Goal: Task Accomplishment & Management: Manage account settings

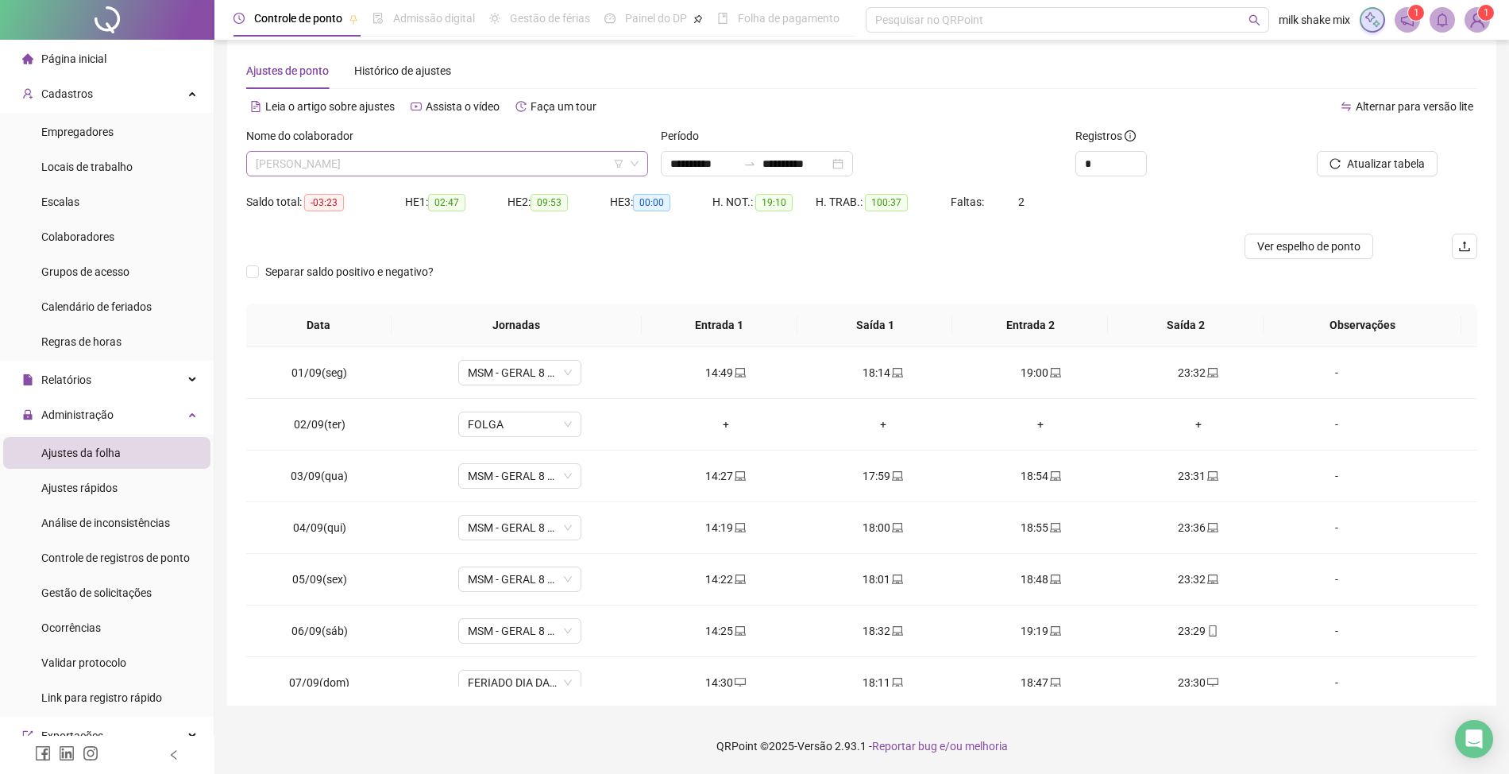
scroll to position [19, 0]
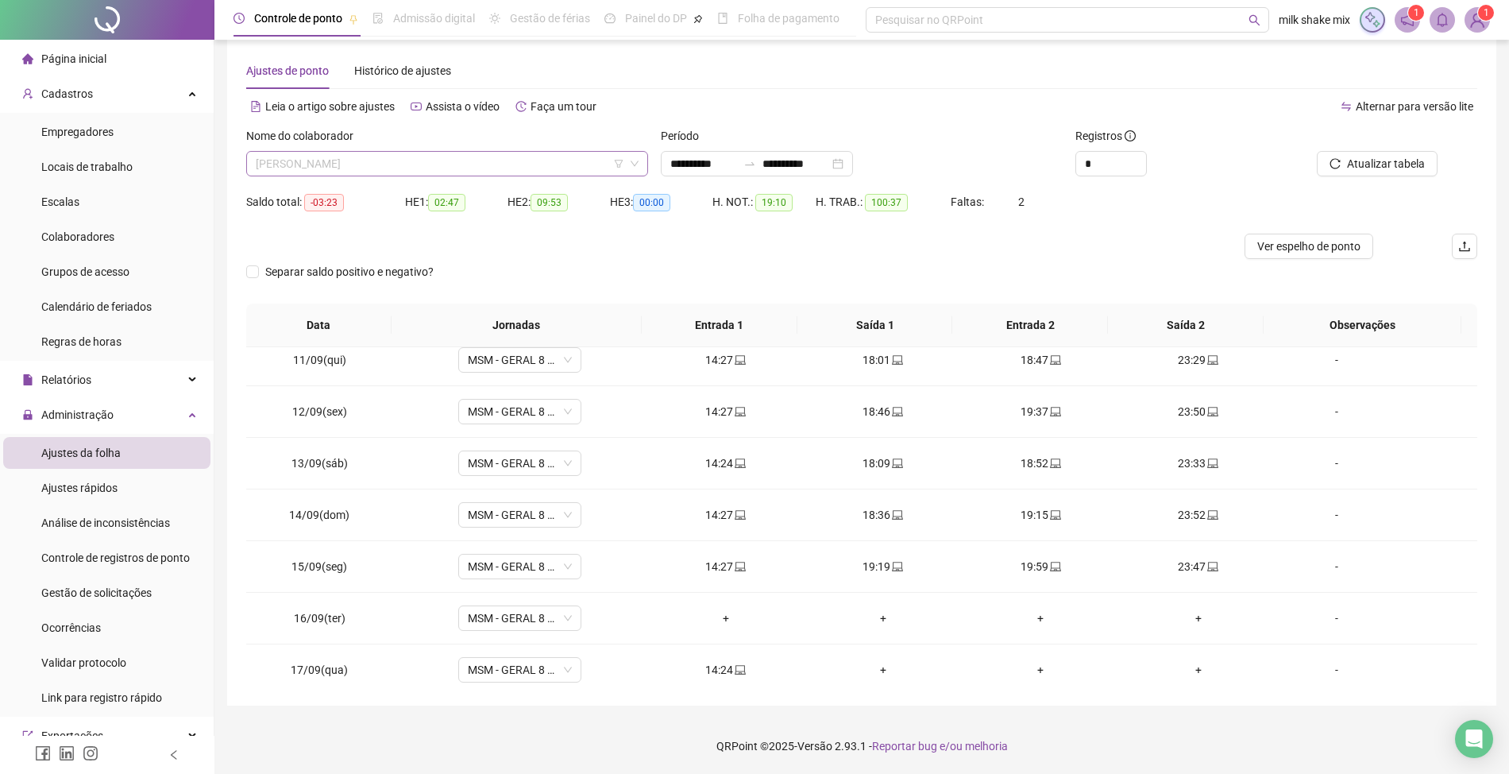
click at [519, 153] on span "[PERSON_NAME]" at bounding box center [447, 164] width 383 height 24
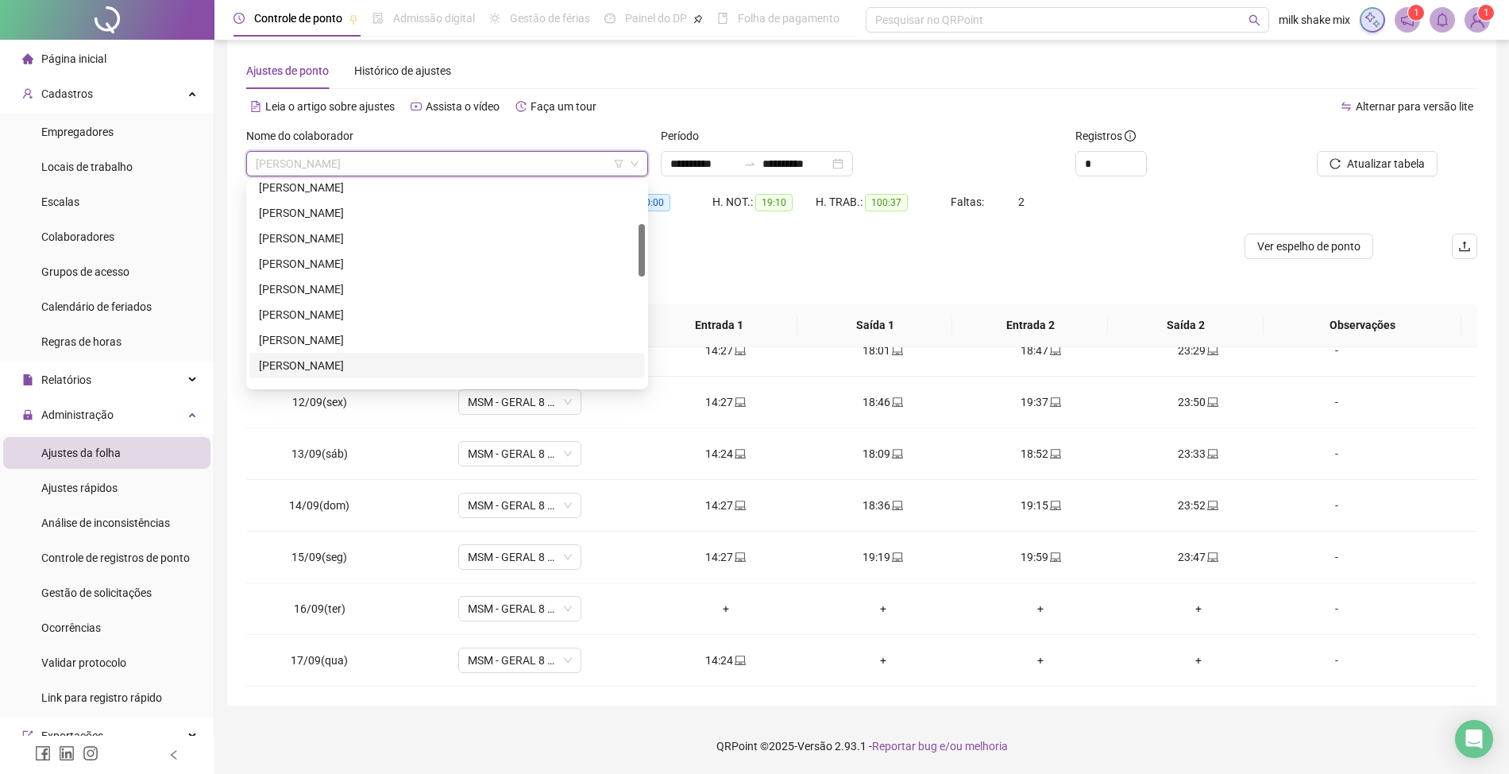
scroll to position [0, 0]
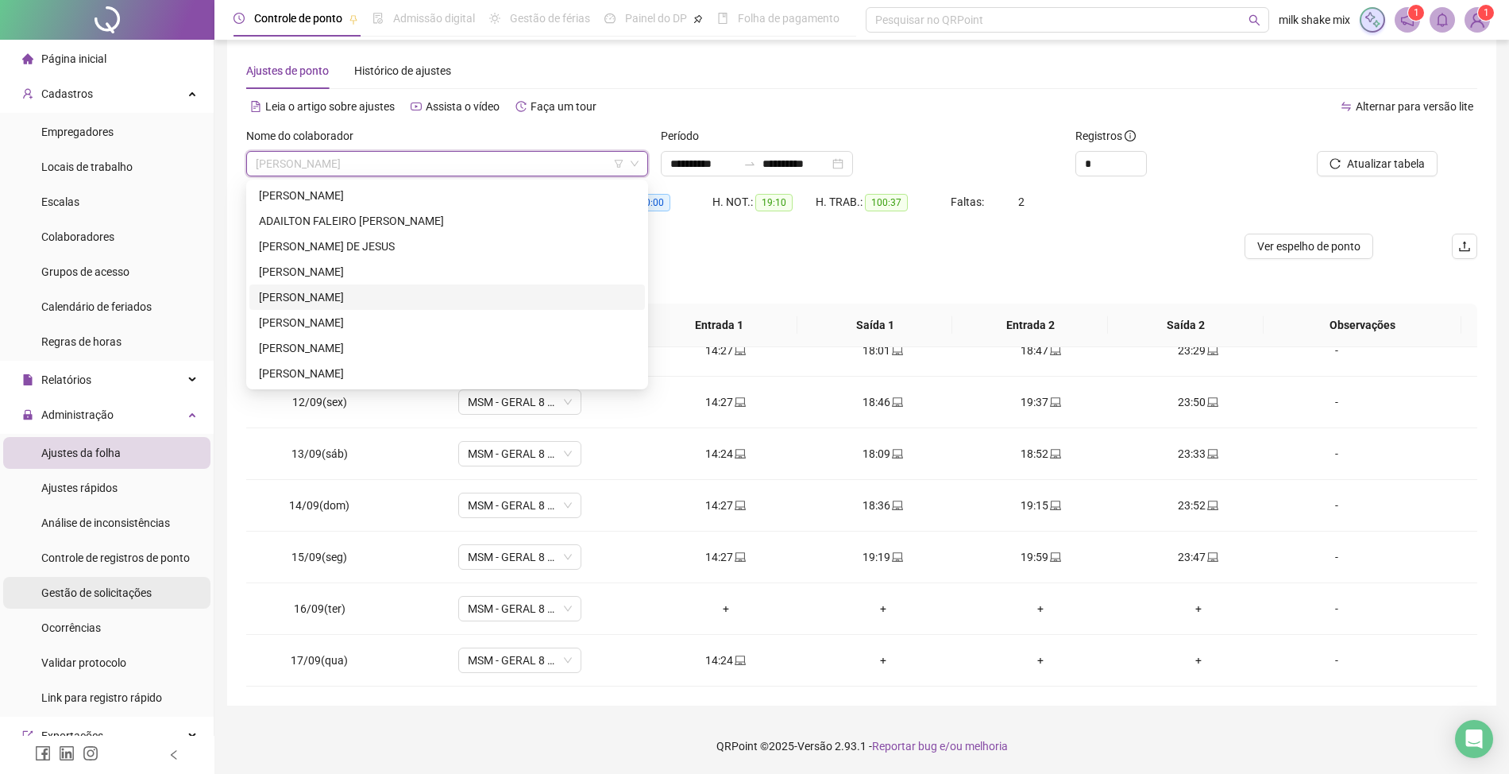
click at [109, 586] on span "Gestão de solicitações" at bounding box center [96, 592] width 110 height 13
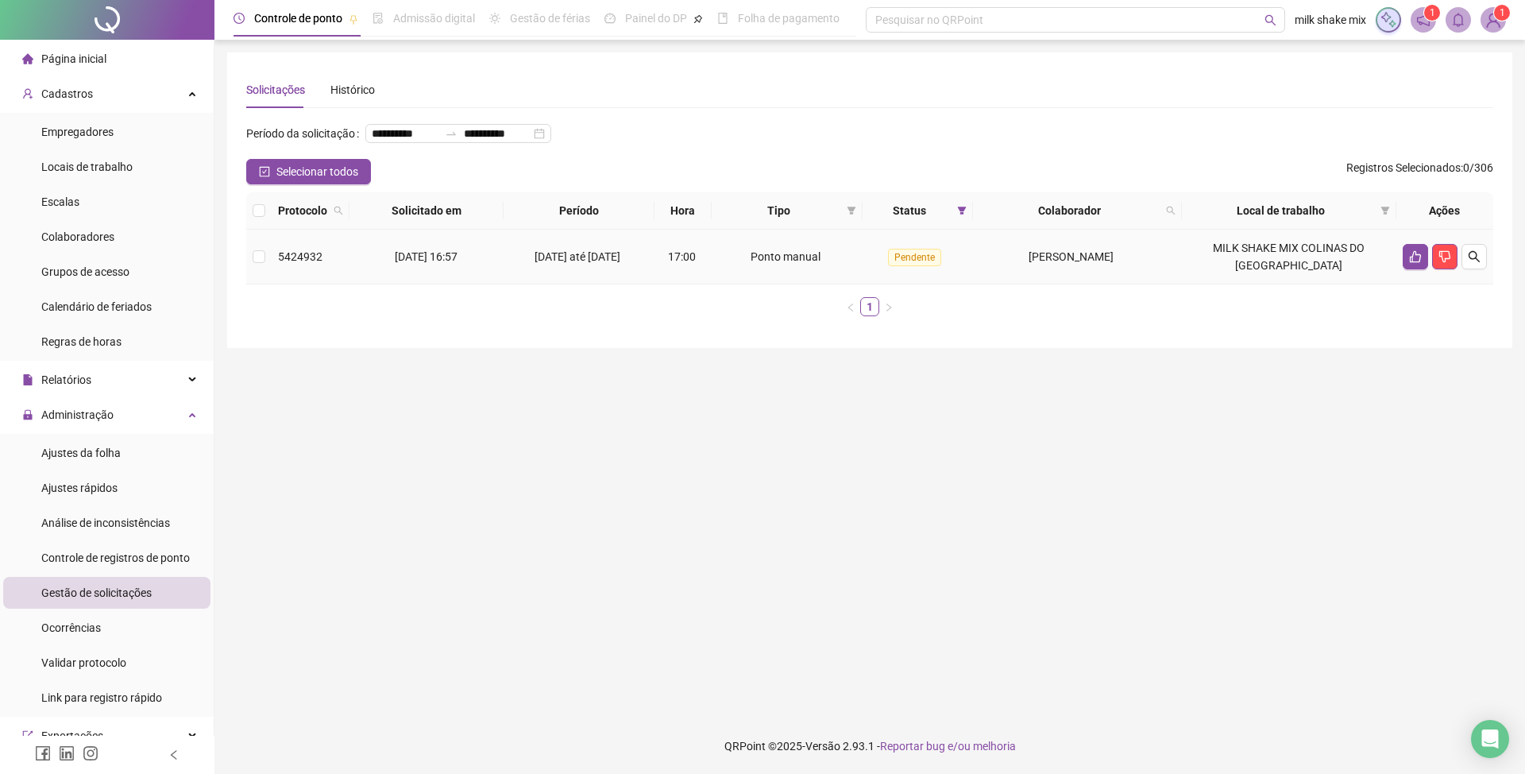
click at [1488, 283] on td at bounding box center [1444, 257] width 97 height 55
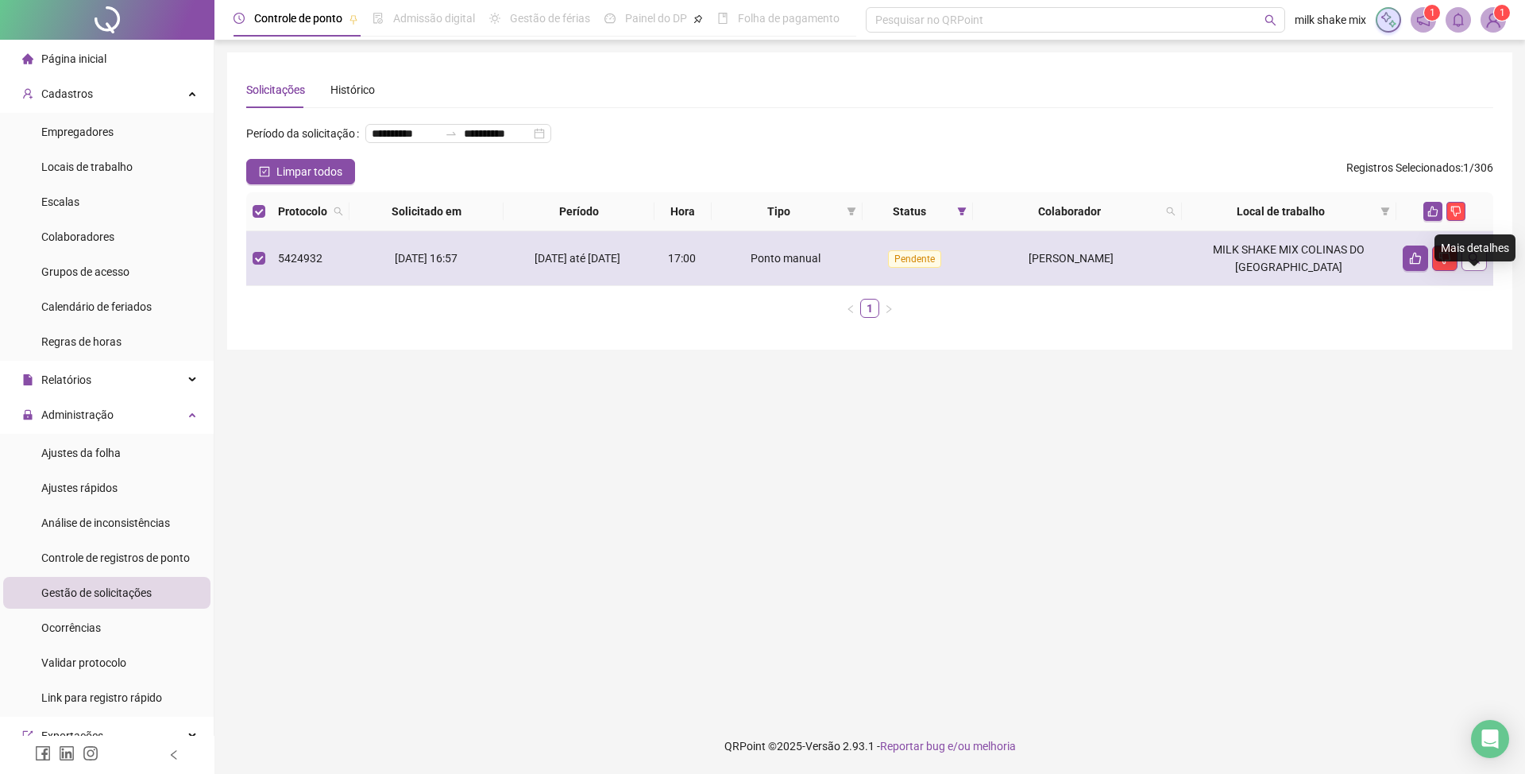
click at [1481, 271] on button "button" at bounding box center [1474, 257] width 25 height 25
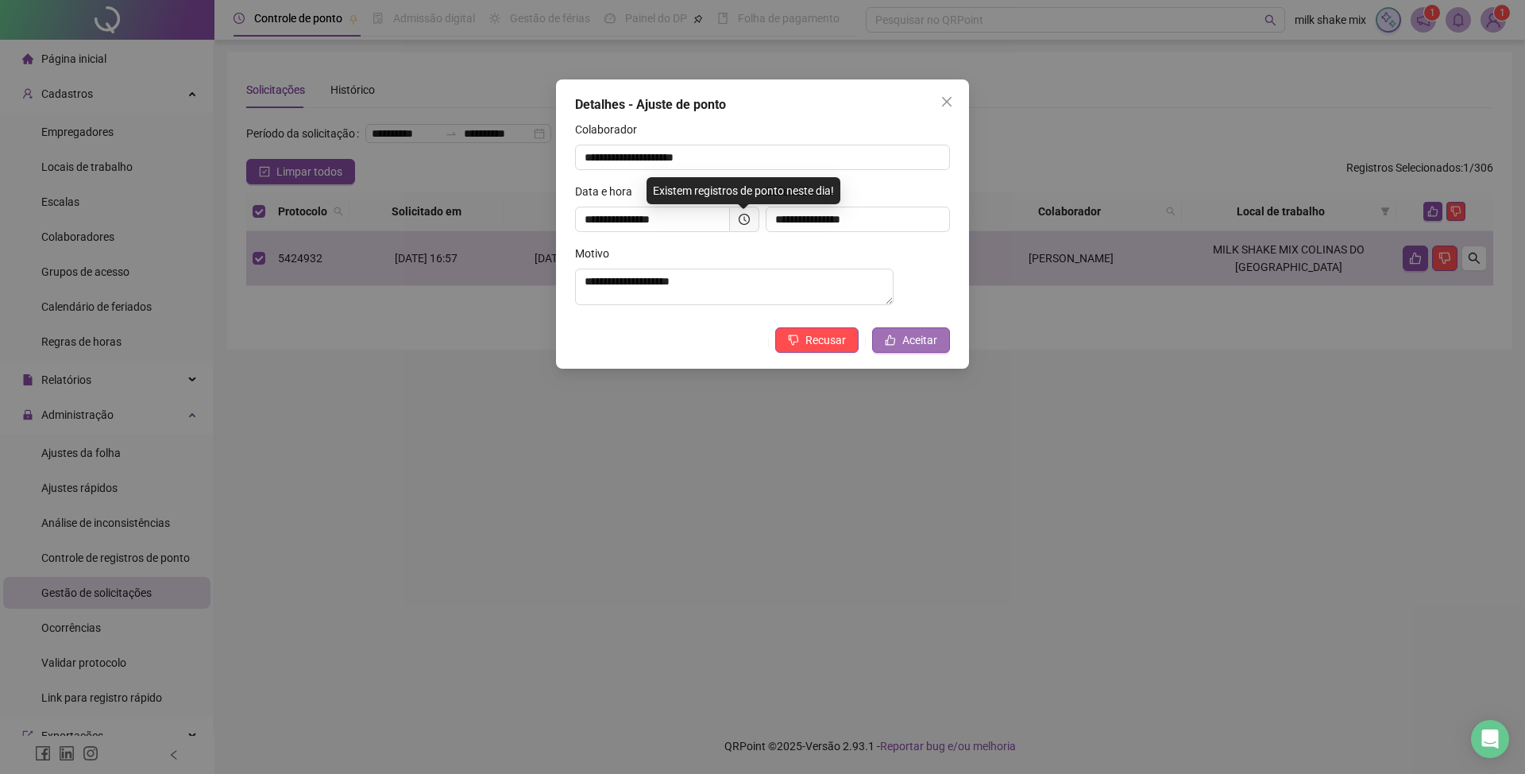
click at [948, 345] on button "Aceitar" at bounding box center [911, 339] width 78 height 25
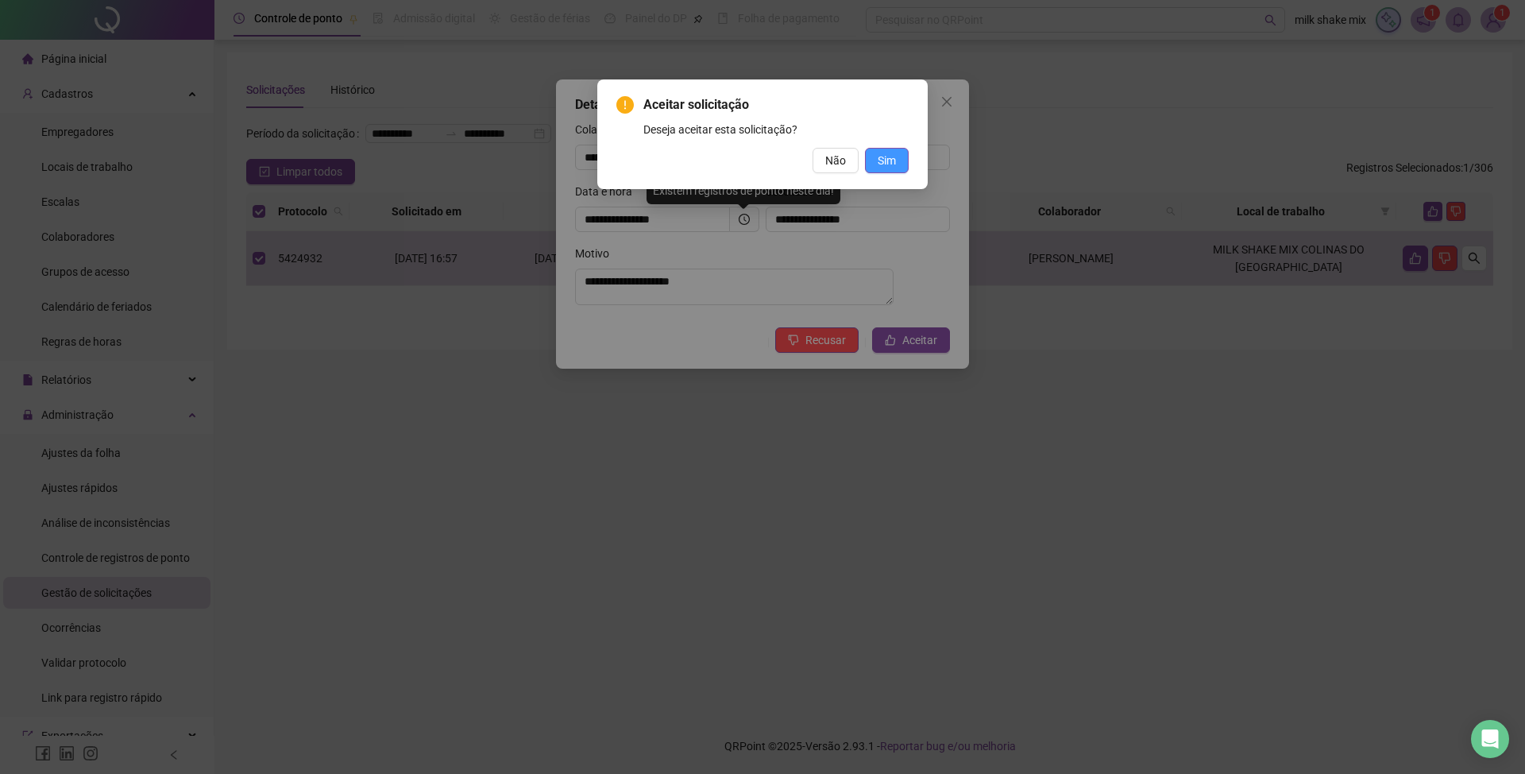
click at [888, 164] on span "Sim" at bounding box center [887, 160] width 18 height 17
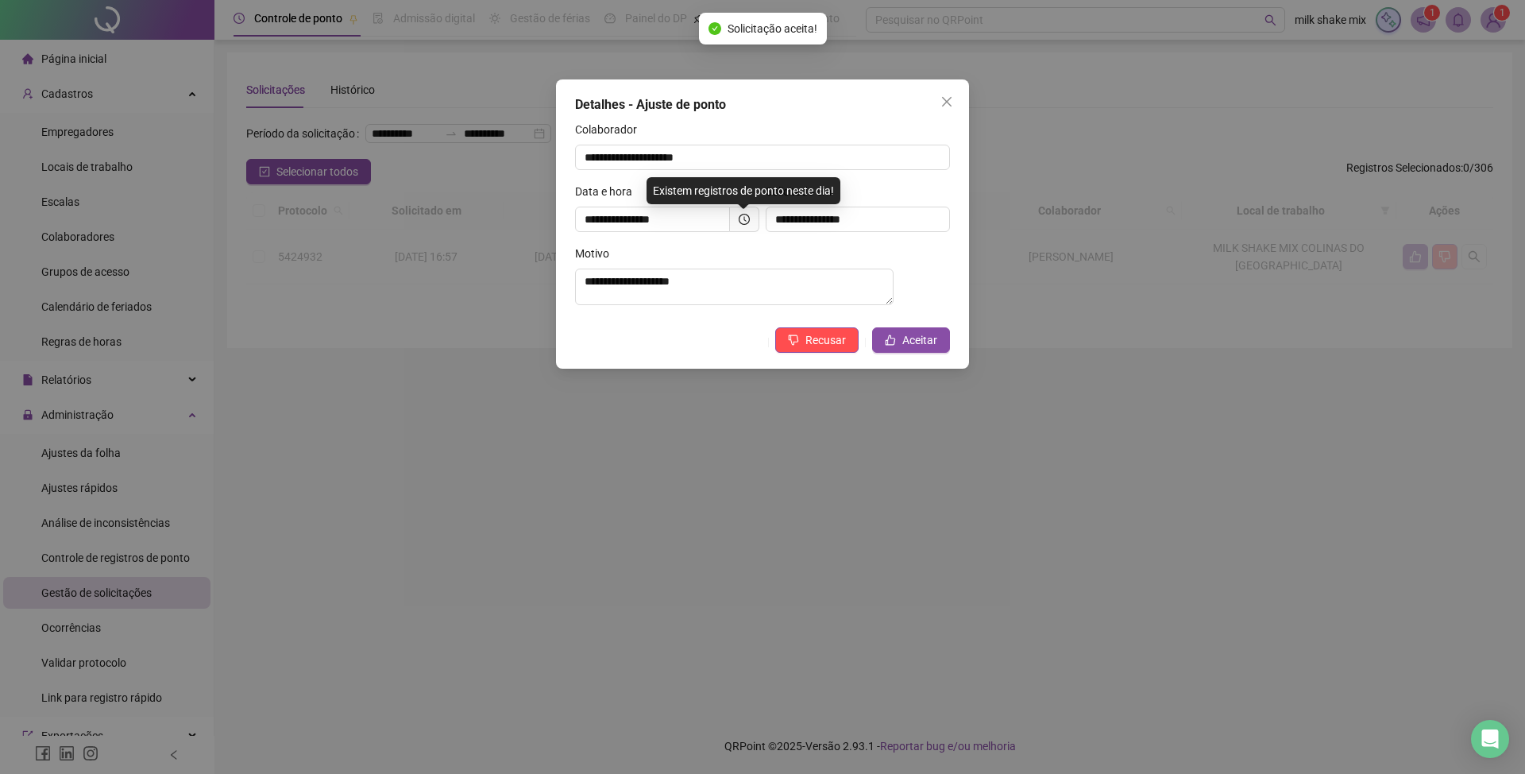
click at [877, 156] on div "Aceitar solicitação Deseja aceitar esta solicitação? Não Sim" at bounding box center [762, 387] width 1525 height 774
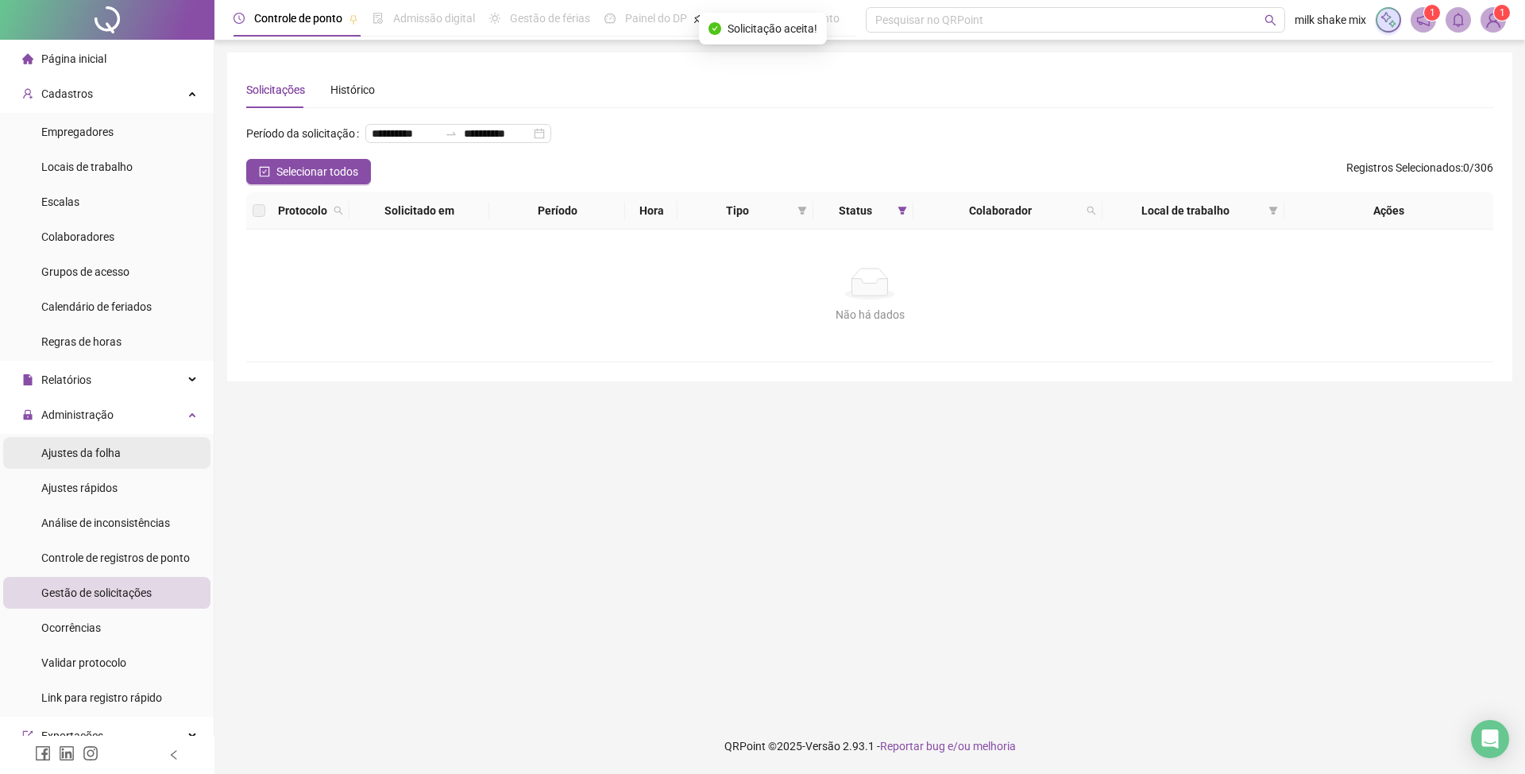
click at [97, 459] on span "Ajustes da folha" at bounding box center [80, 452] width 79 height 13
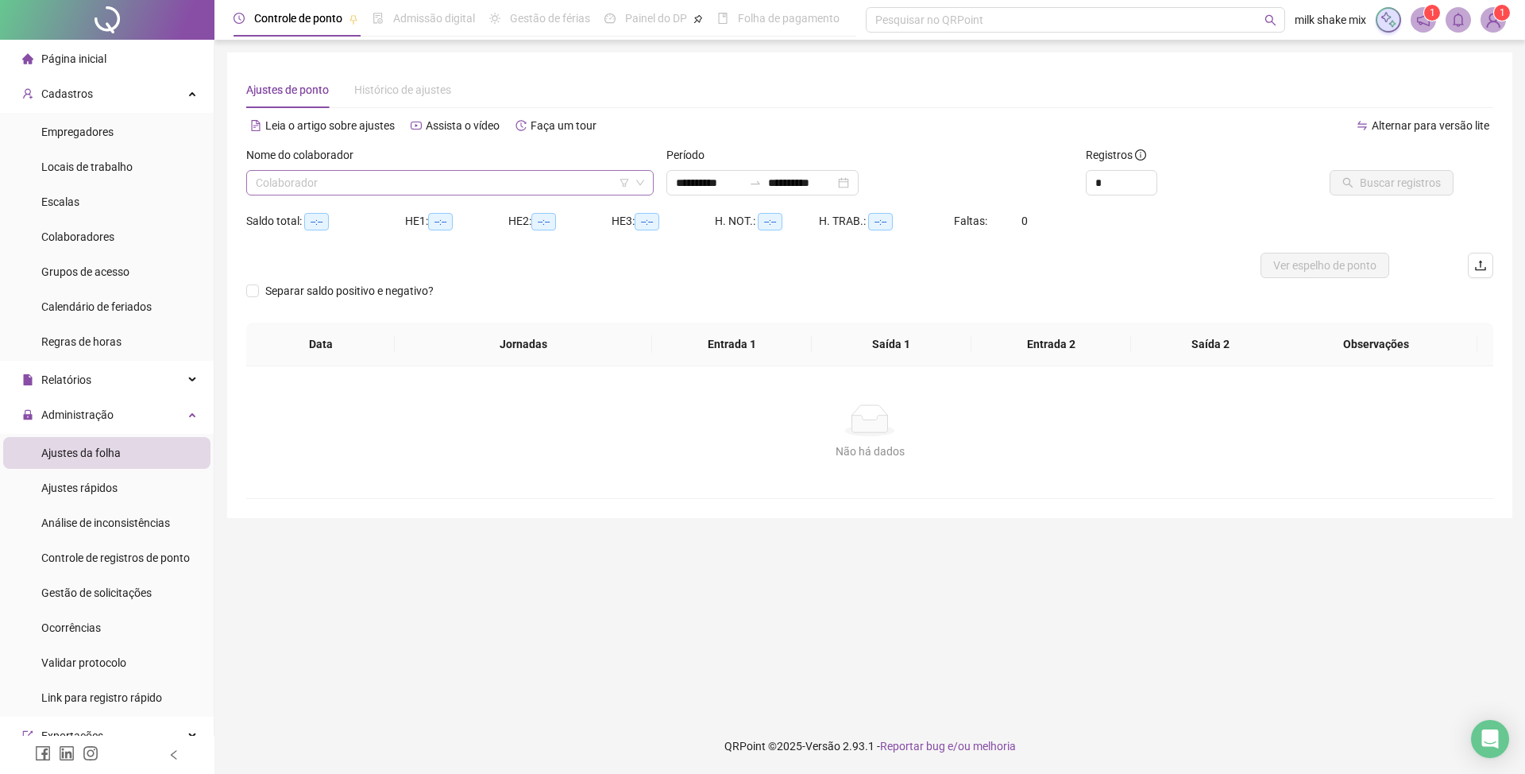
click at [461, 185] on input "search" at bounding box center [443, 183] width 374 height 24
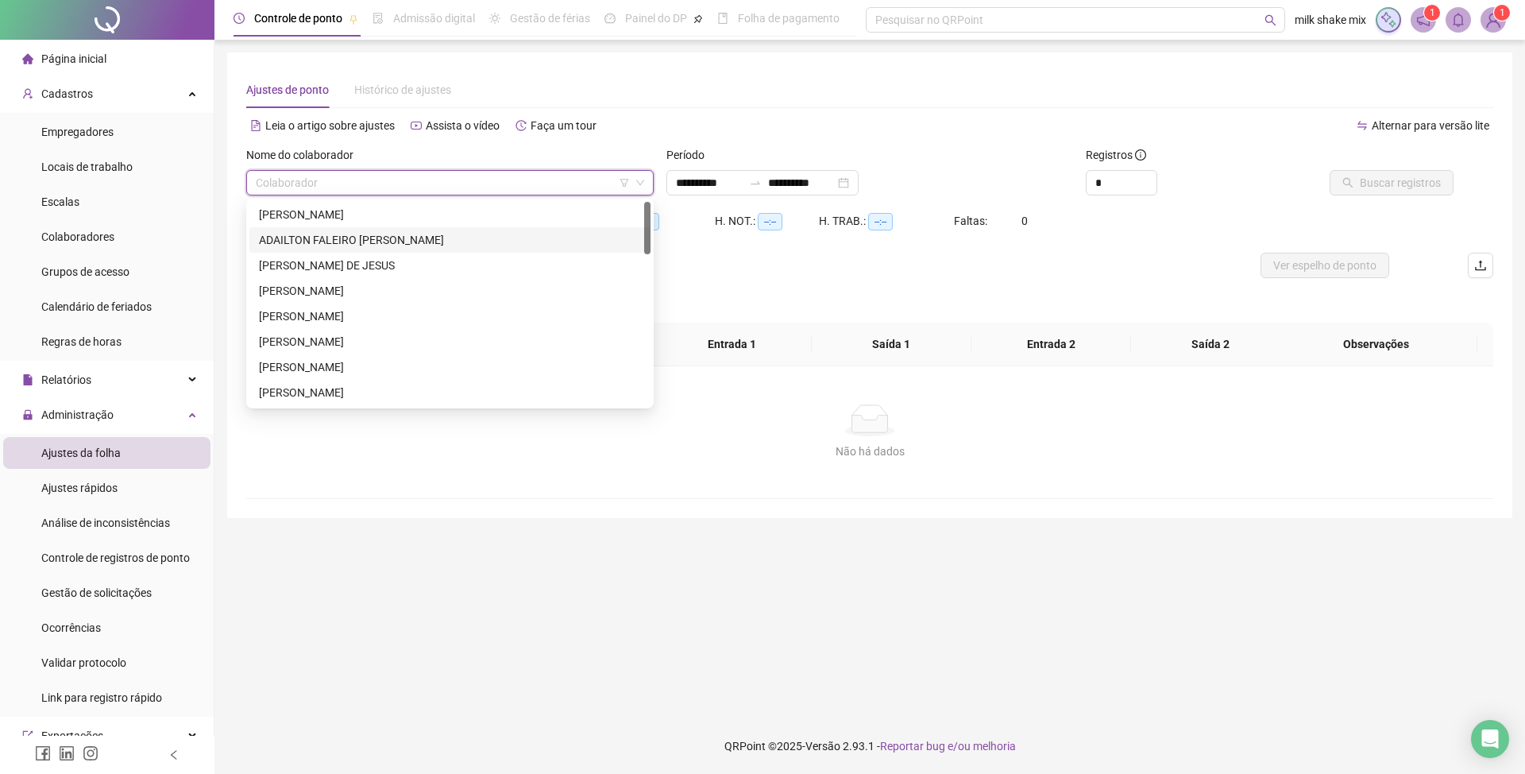
click at [353, 239] on div "ADAILTON FALEIRO [PERSON_NAME]" at bounding box center [450, 239] width 382 height 17
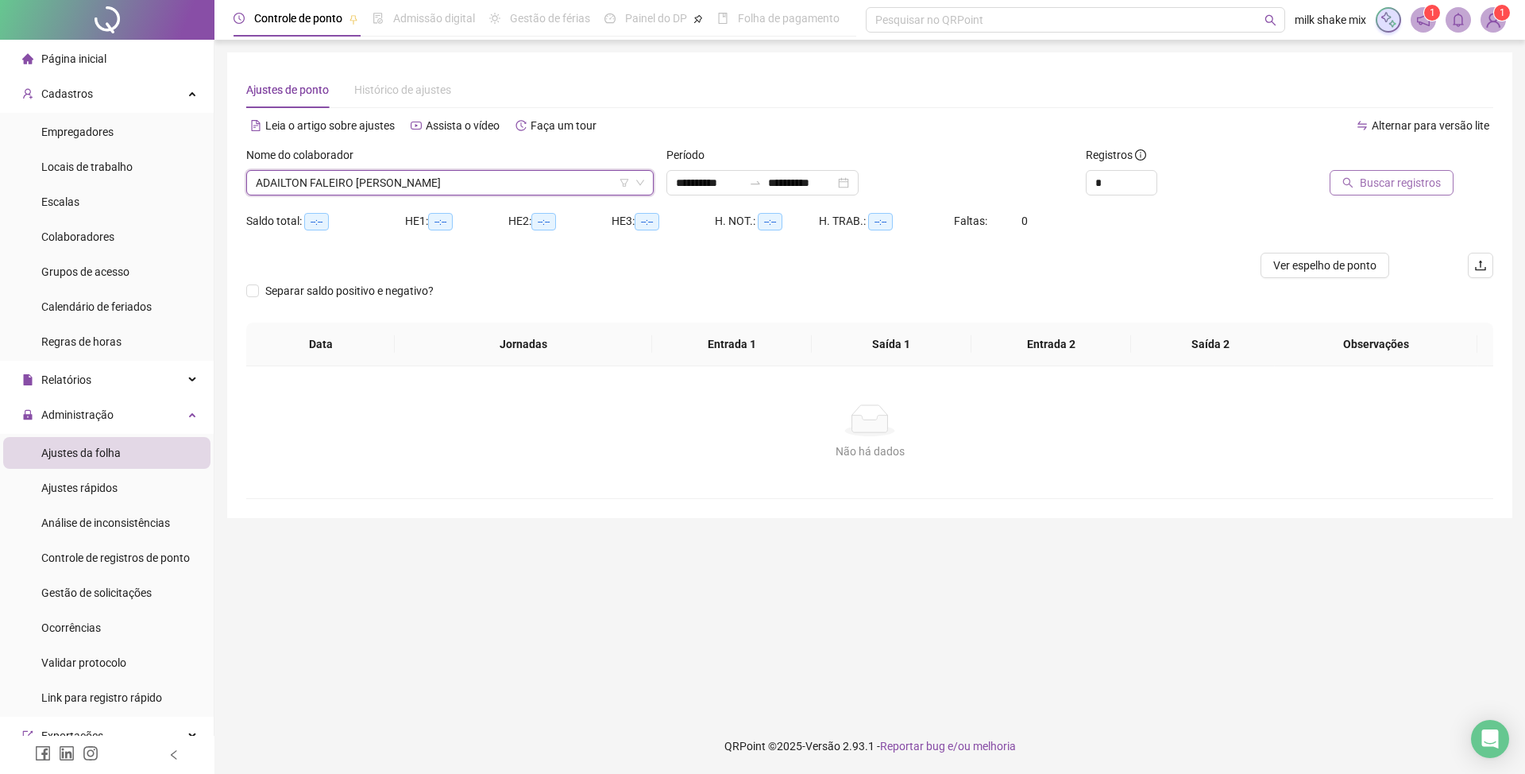
click at [1385, 176] on span "Buscar registros" at bounding box center [1400, 182] width 81 height 17
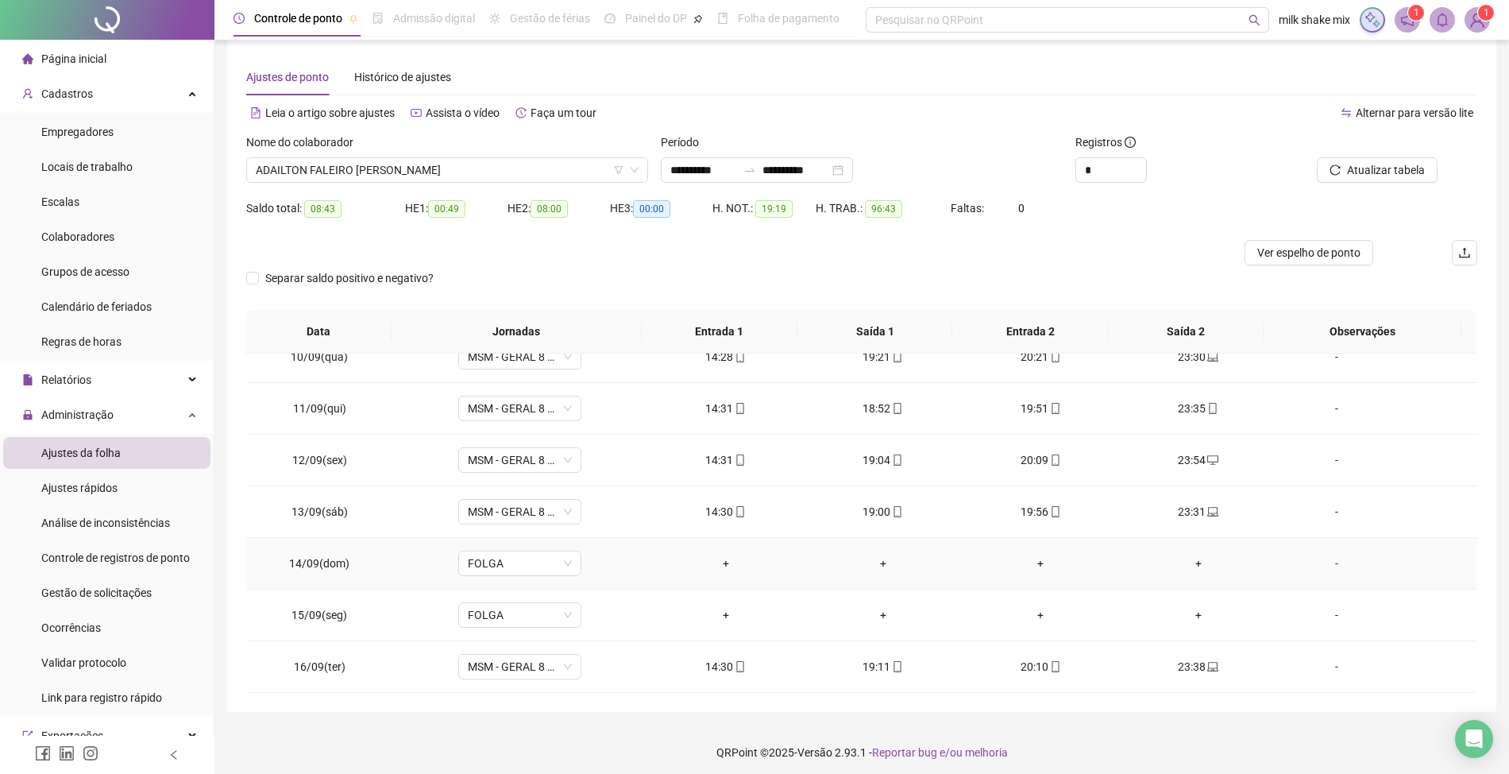
scroll to position [19, 0]
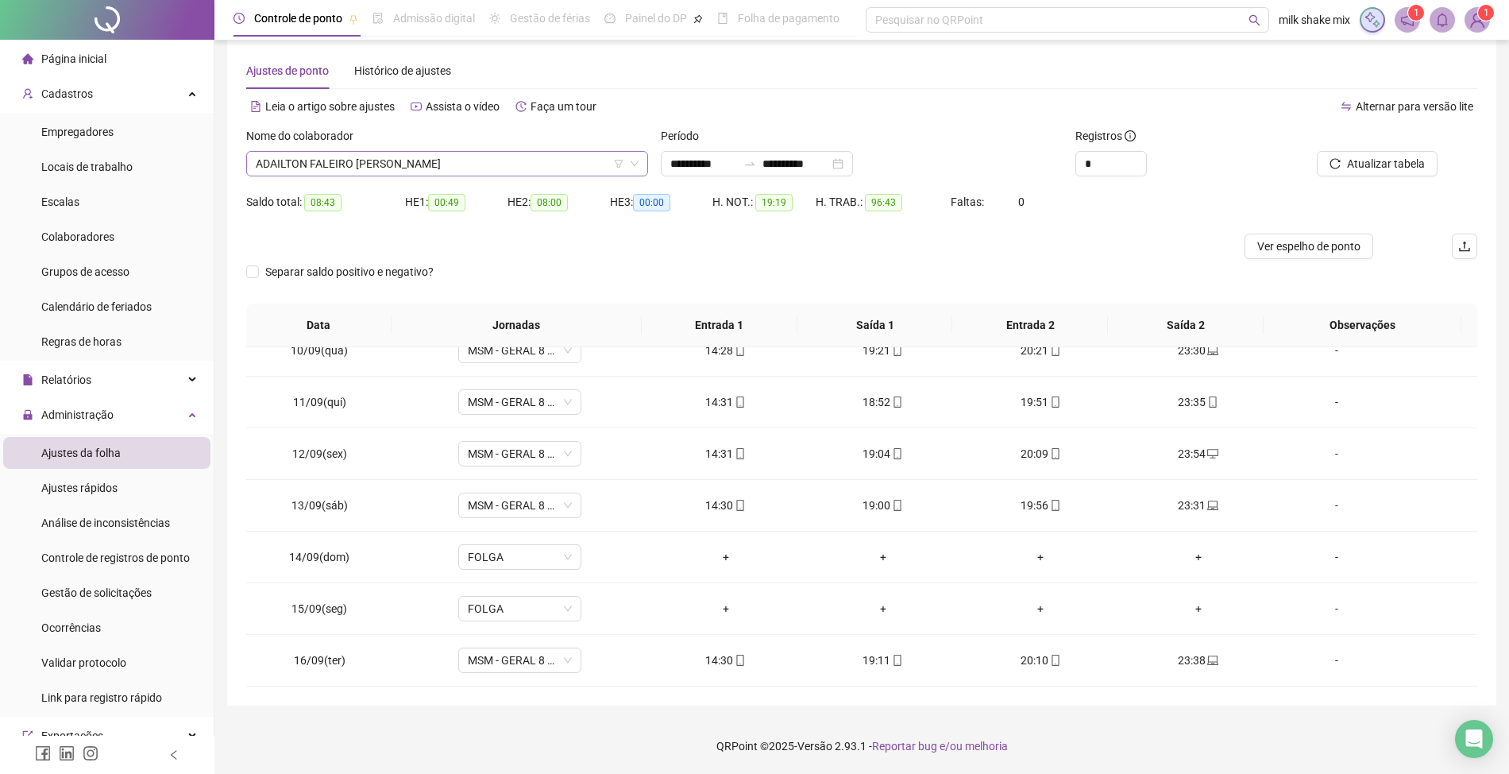
click at [462, 160] on span "ADAILTON FALEIRO [PERSON_NAME]" at bounding box center [447, 164] width 383 height 24
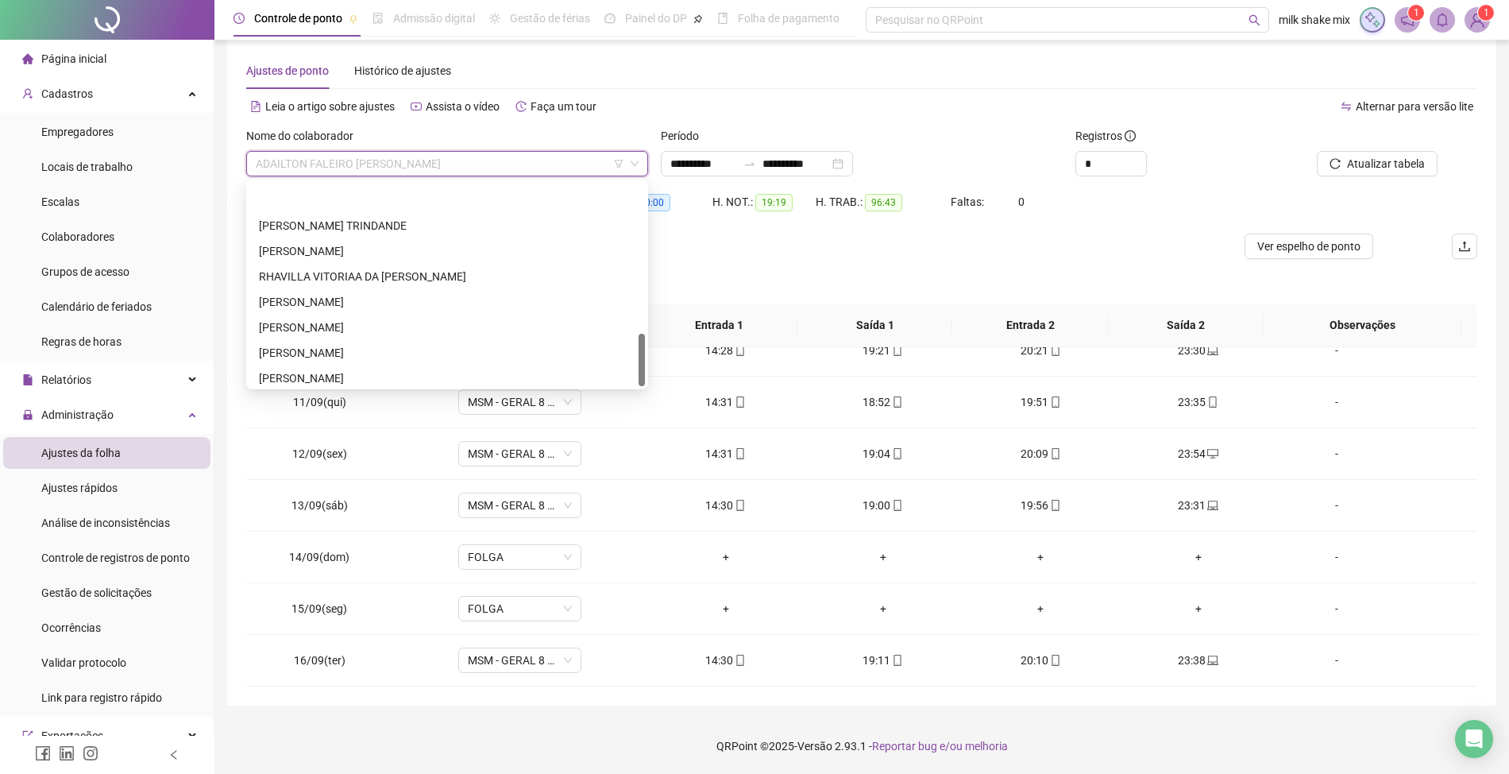
scroll to position [585, 0]
click at [369, 375] on div "[PERSON_NAME]" at bounding box center [447, 373] width 377 height 17
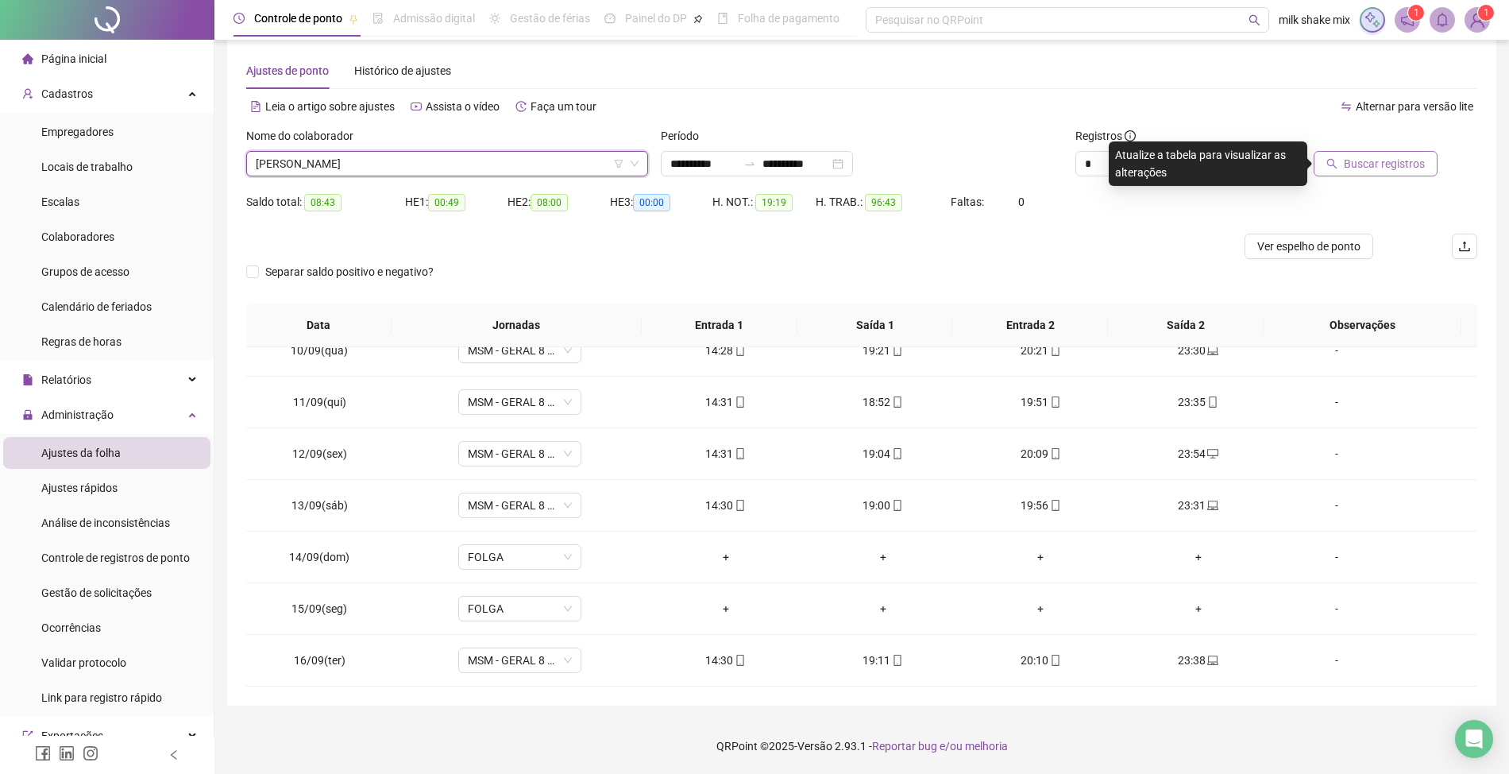
click at [1403, 166] on span "Buscar registros" at bounding box center [1384, 163] width 81 height 17
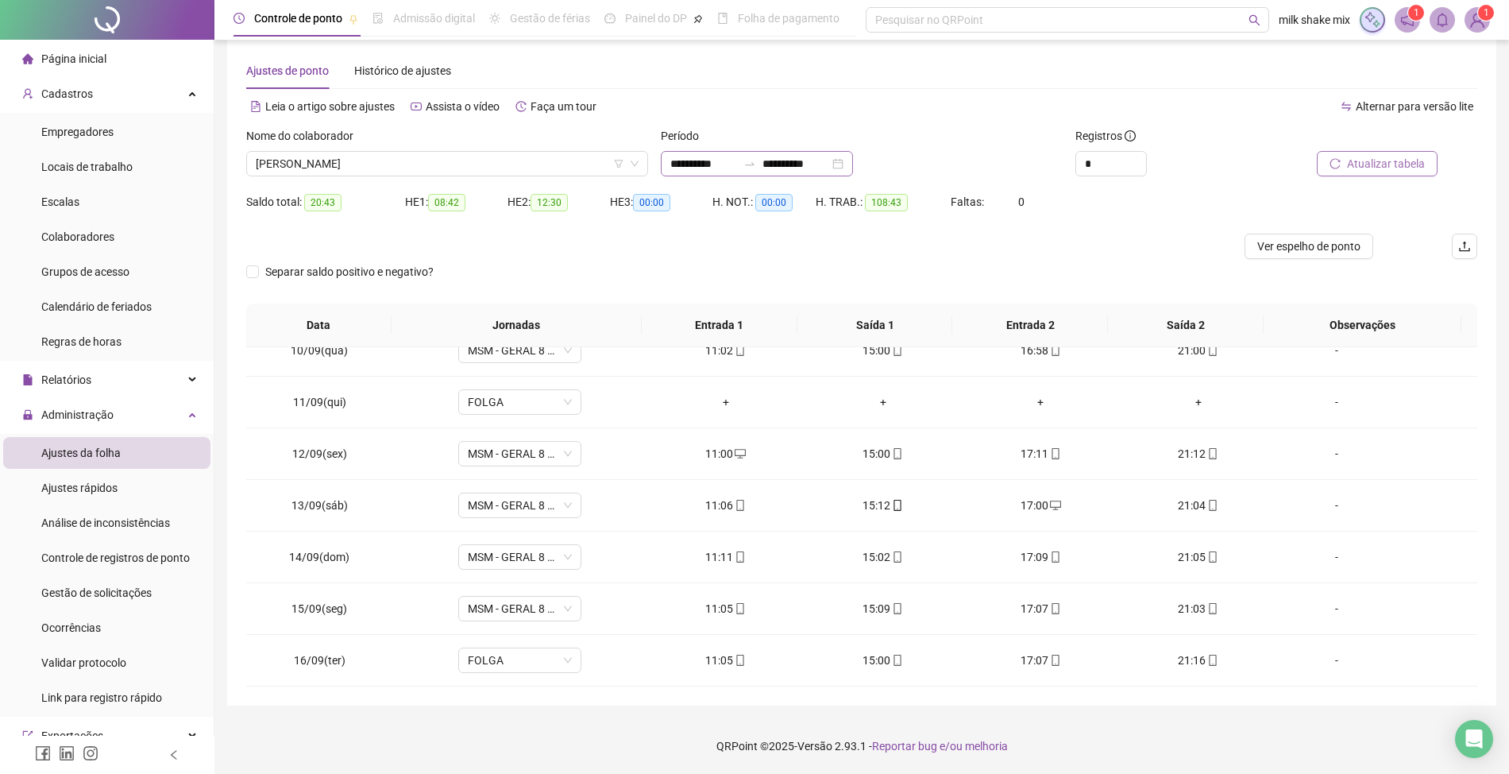
click at [794, 151] on div "**********" at bounding box center [757, 163] width 192 height 25
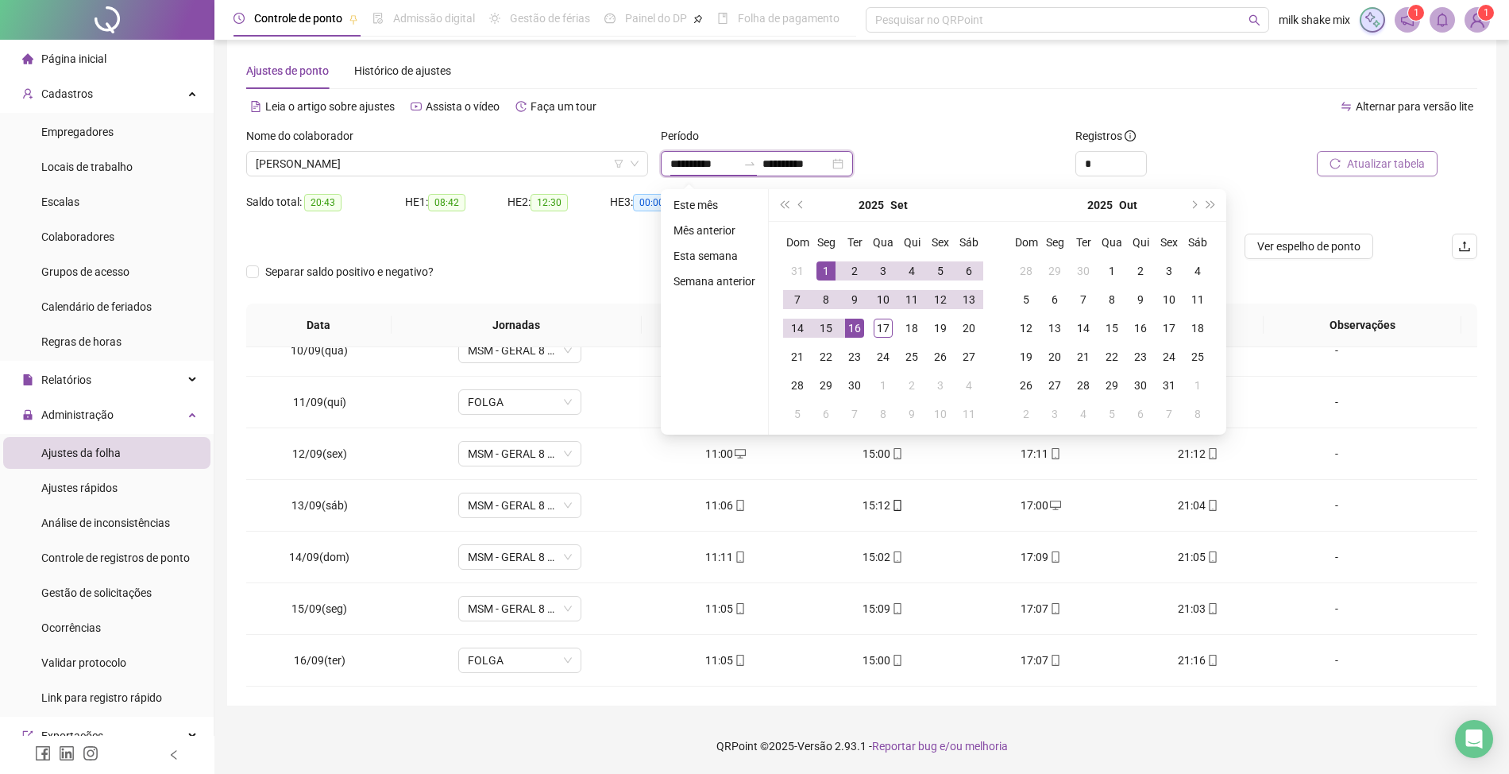
click at [794, 151] on div "**********" at bounding box center [757, 163] width 192 height 25
click at [824, 278] on div "1" at bounding box center [826, 270] width 19 height 19
type input "**********"
click at [880, 334] on div "17" at bounding box center [883, 328] width 19 height 19
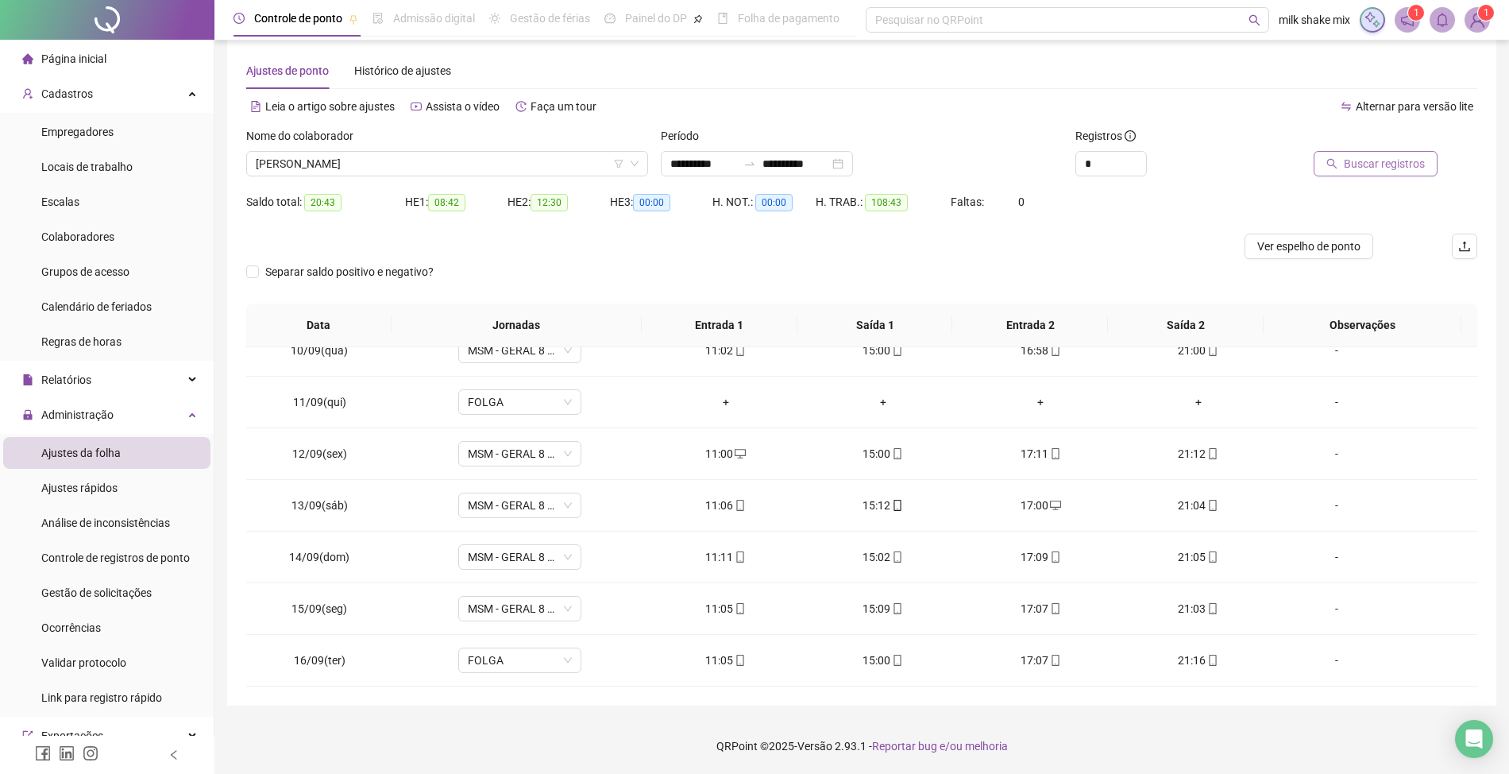
click at [1420, 163] on span "Buscar registros" at bounding box center [1384, 163] width 81 height 17
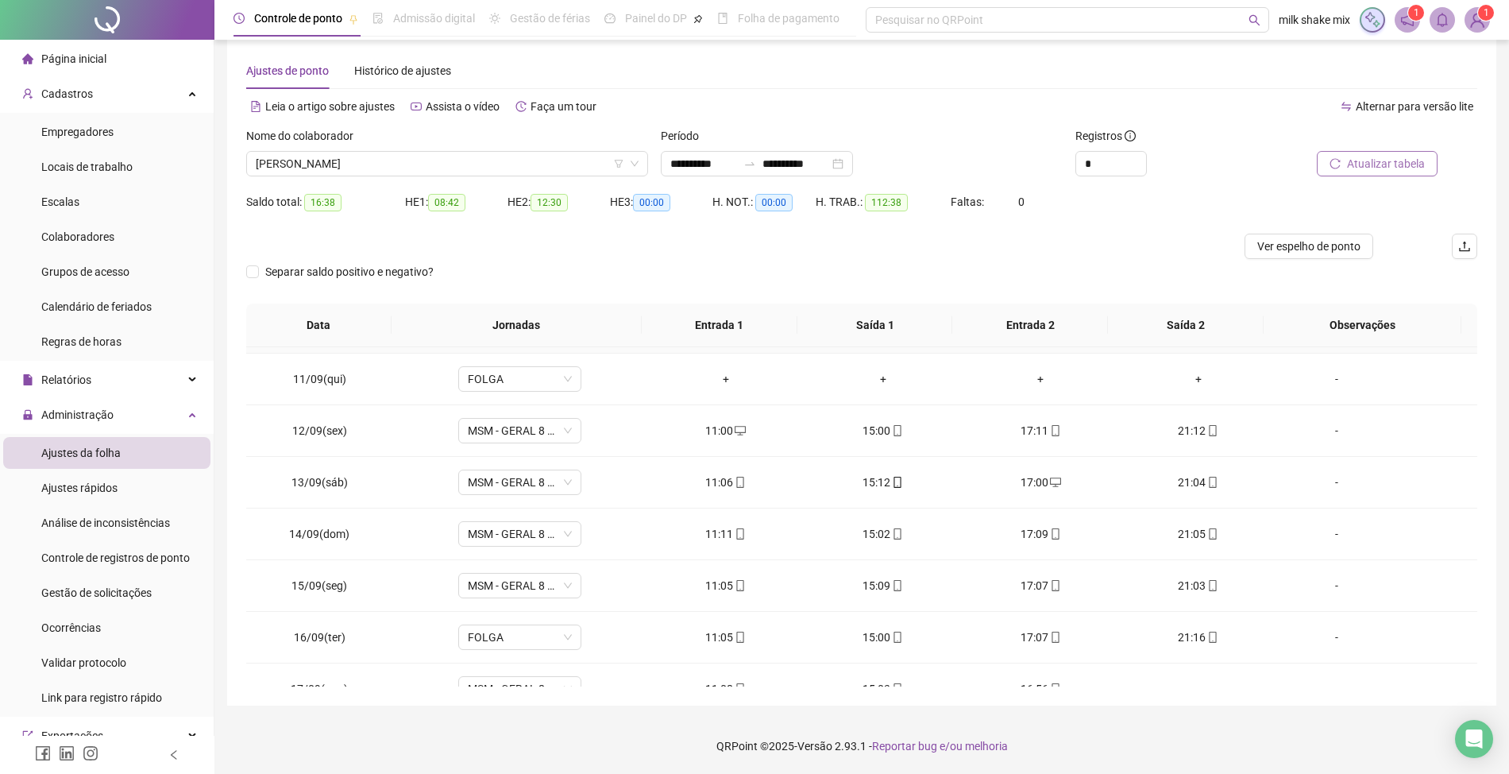
scroll to position [543, 0]
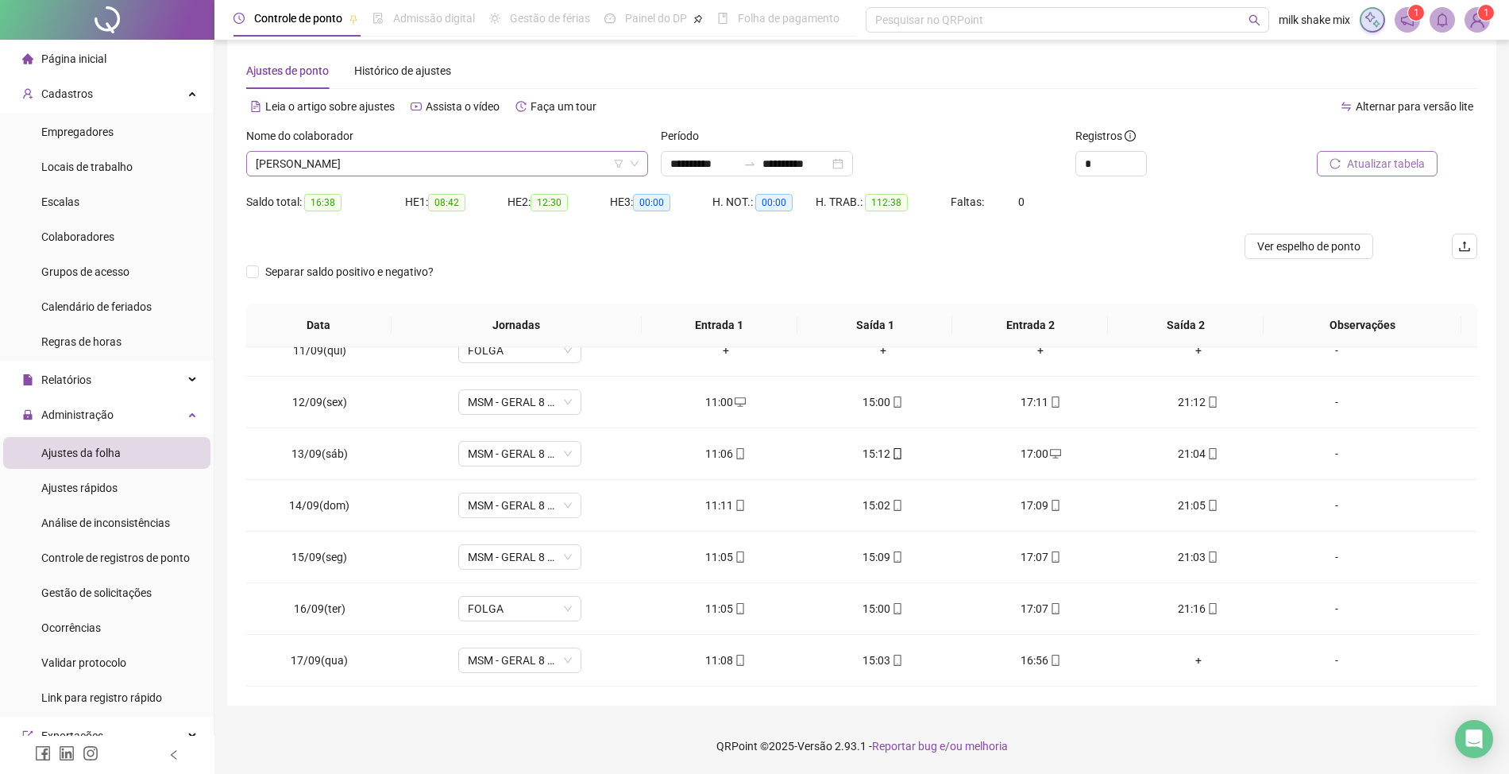
click at [465, 168] on span "[PERSON_NAME]" at bounding box center [447, 164] width 383 height 24
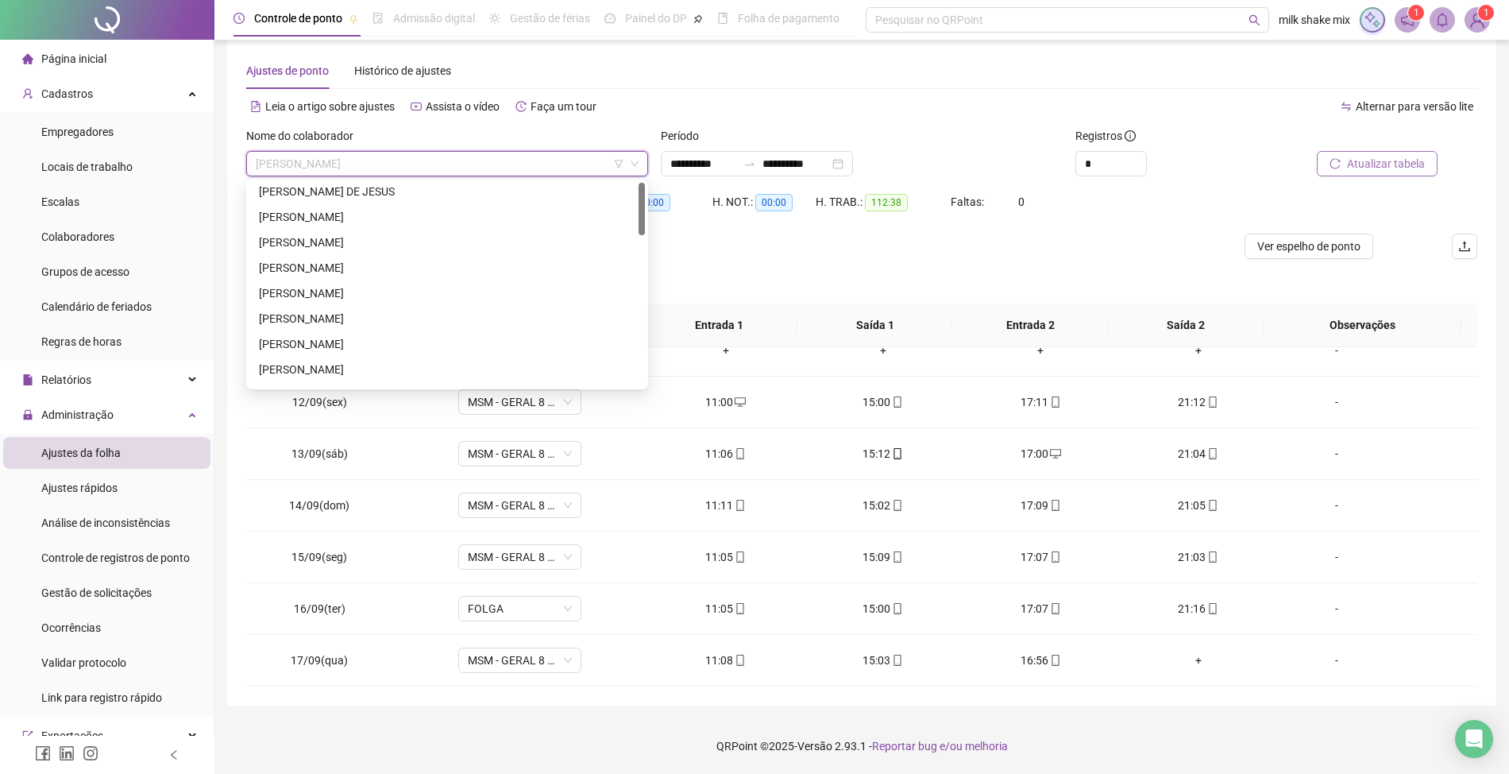
scroll to position [0, 0]
click at [362, 256] on div "[PERSON_NAME] DE JESUS" at bounding box center [447, 246] width 396 height 25
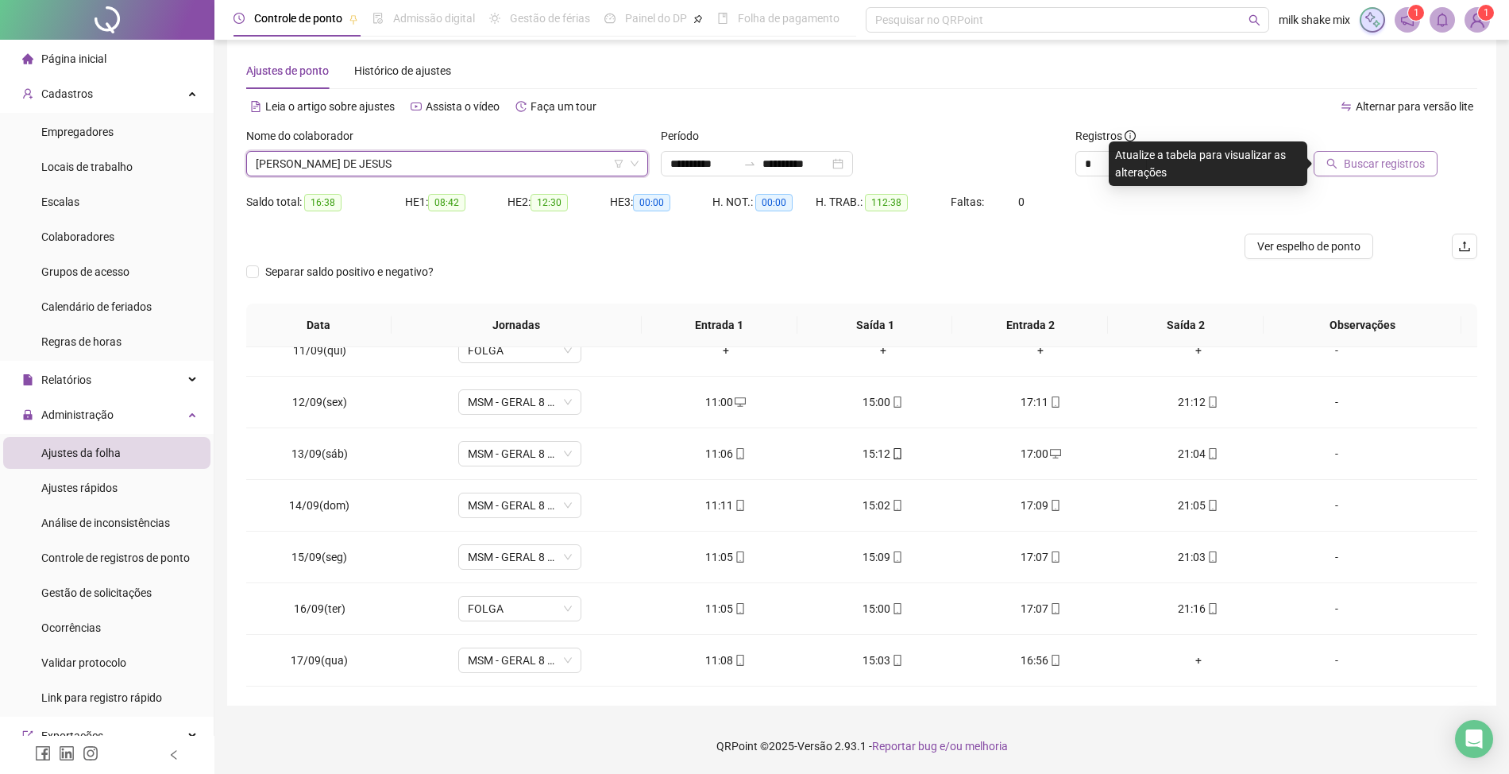
click at [449, 173] on span "[PERSON_NAME] DE JESUS" at bounding box center [447, 164] width 383 height 24
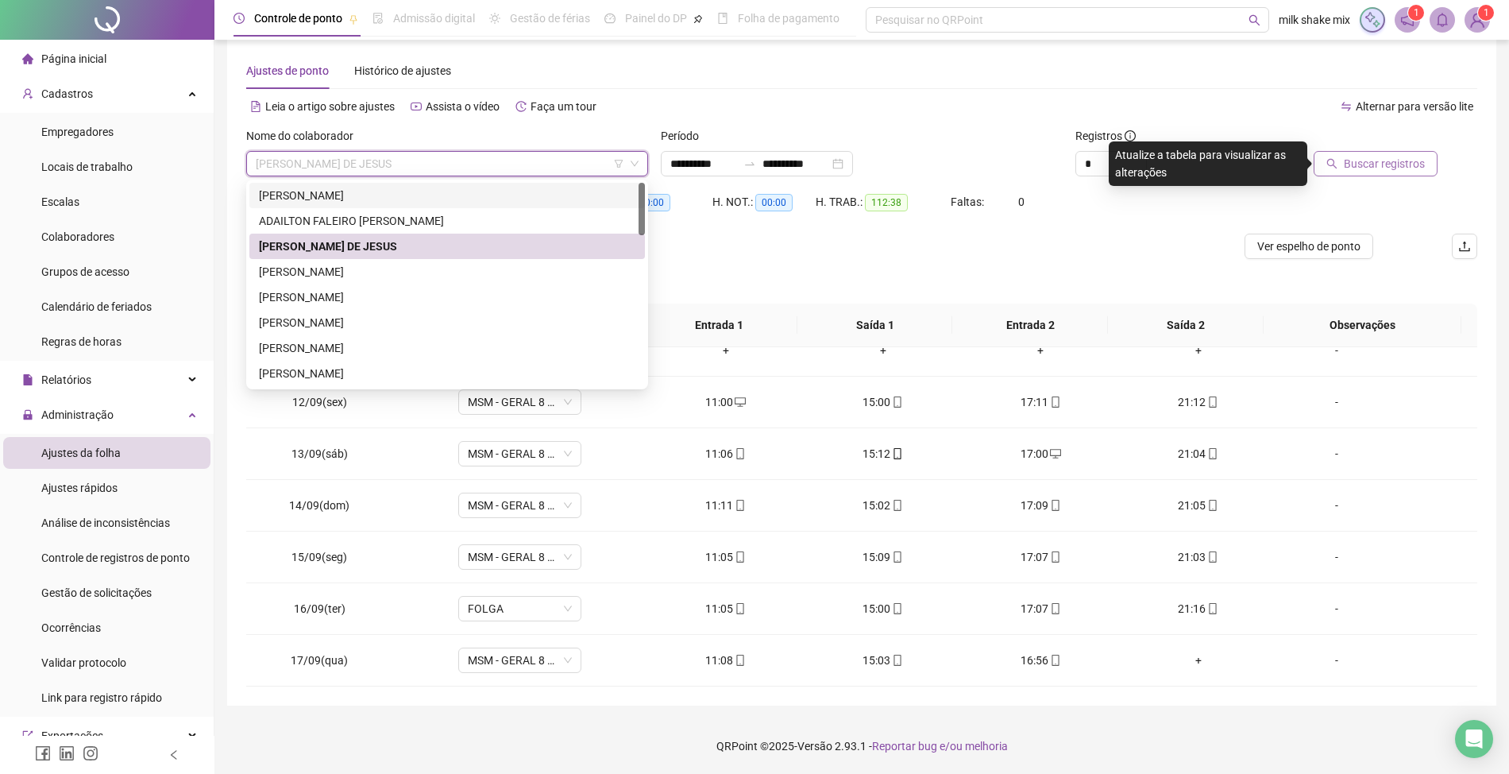
click at [324, 195] on div "[PERSON_NAME]" at bounding box center [447, 195] width 377 height 17
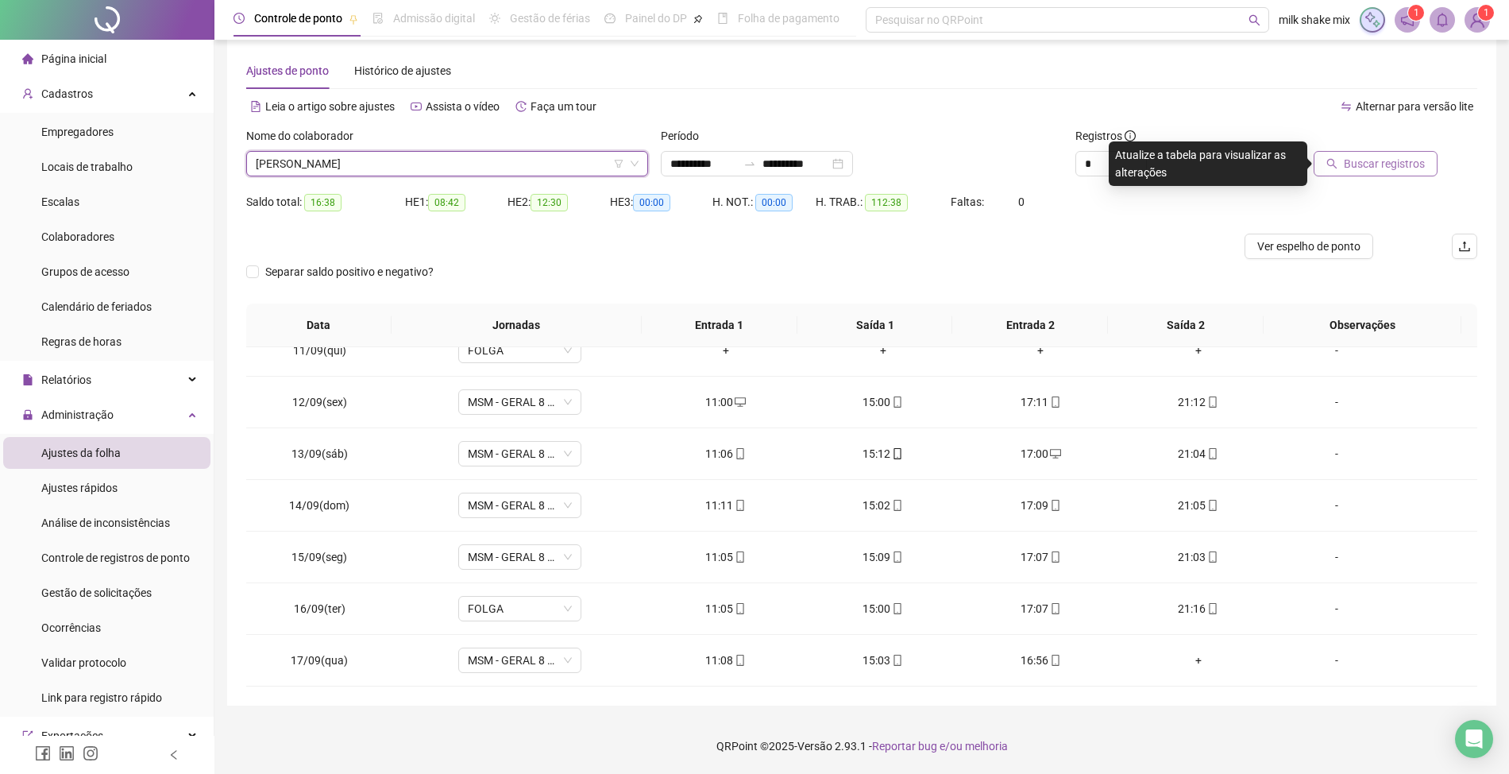
click at [1408, 170] on span "Buscar registros" at bounding box center [1384, 163] width 81 height 17
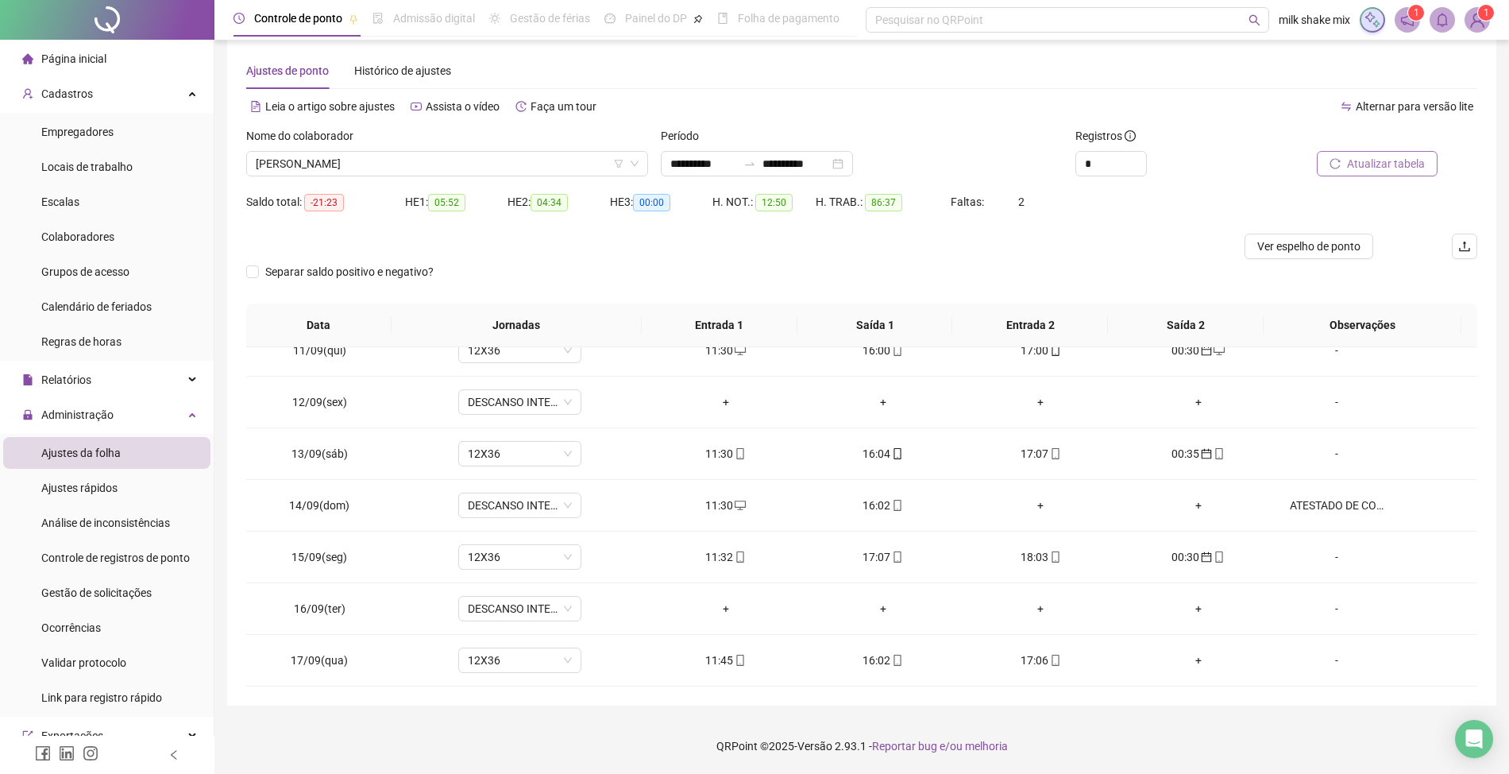
click at [516, 146] on div "Nome do colaborador" at bounding box center [447, 139] width 402 height 24
